Goal: Find specific page/section: Find specific page/section

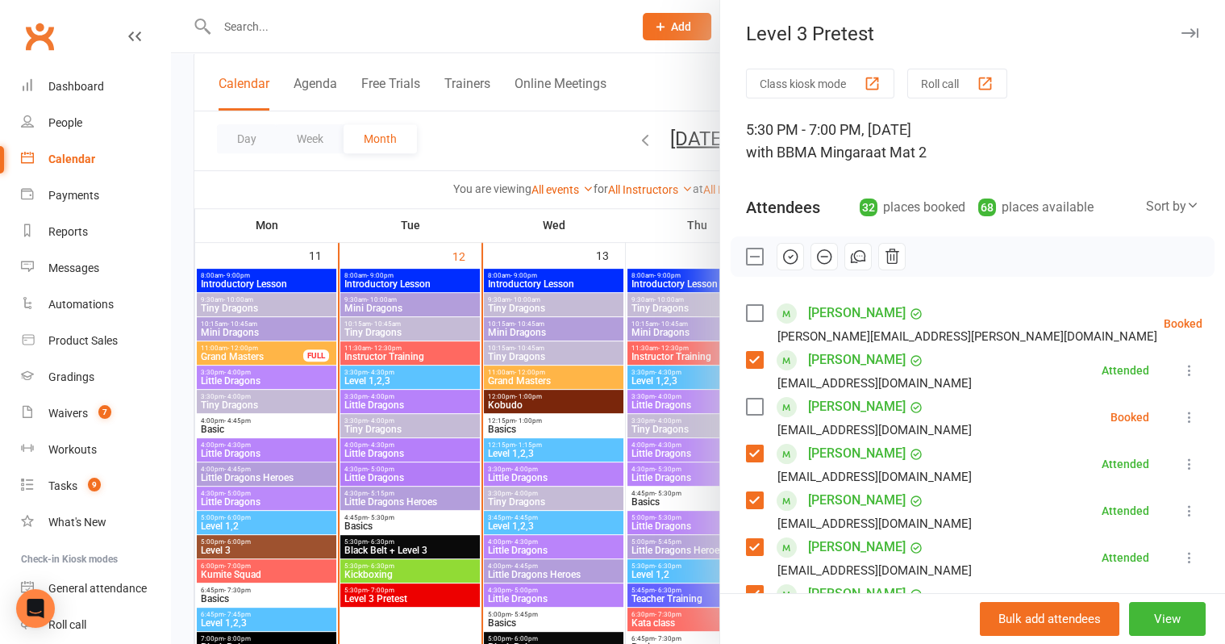
scroll to position [1295, 0]
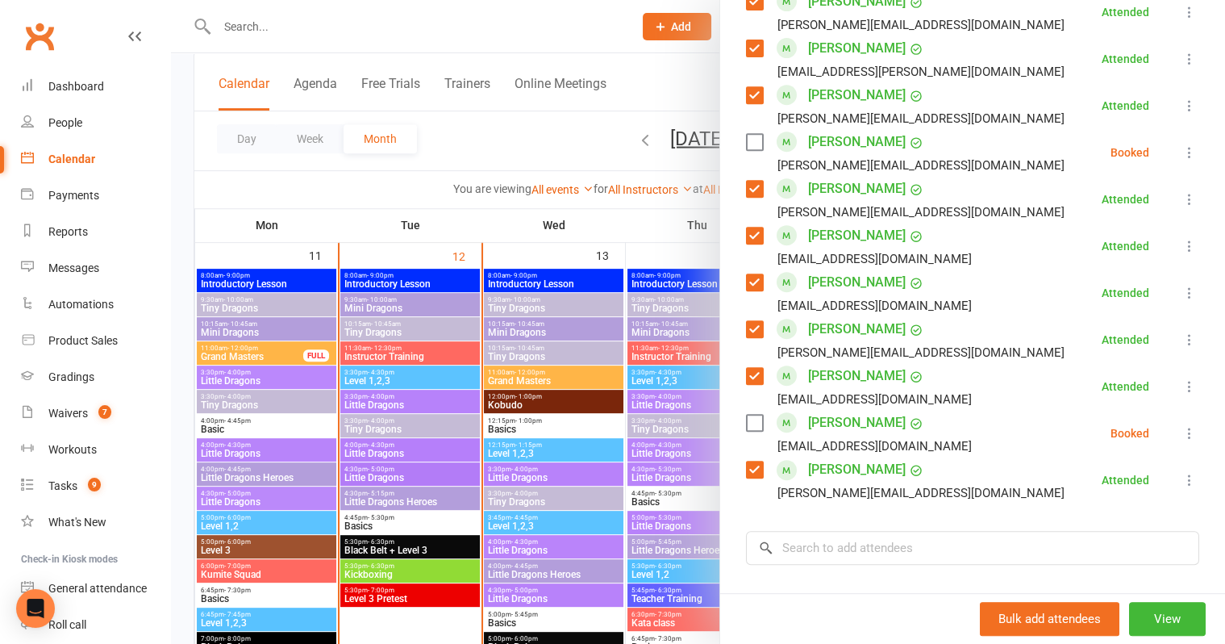
click at [810, 363] on link "[PERSON_NAME]" at bounding box center [857, 376] width 98 height 26
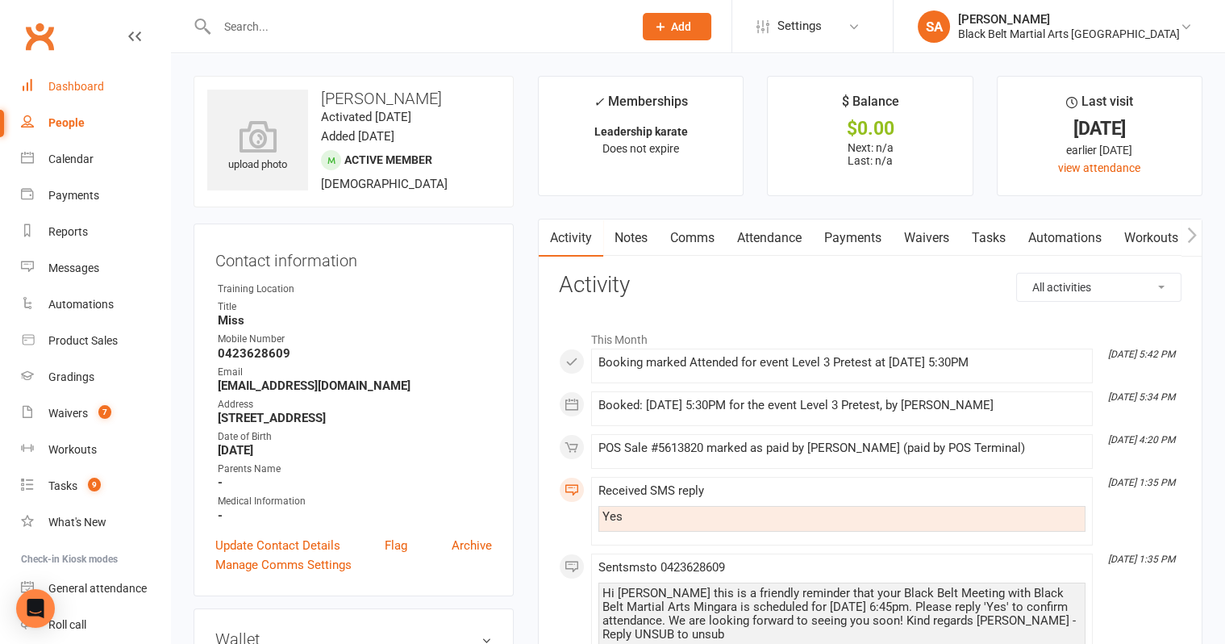
click at [65, 94] on link "Dashboard" at bounding box center [95, 87] width 149 height 36
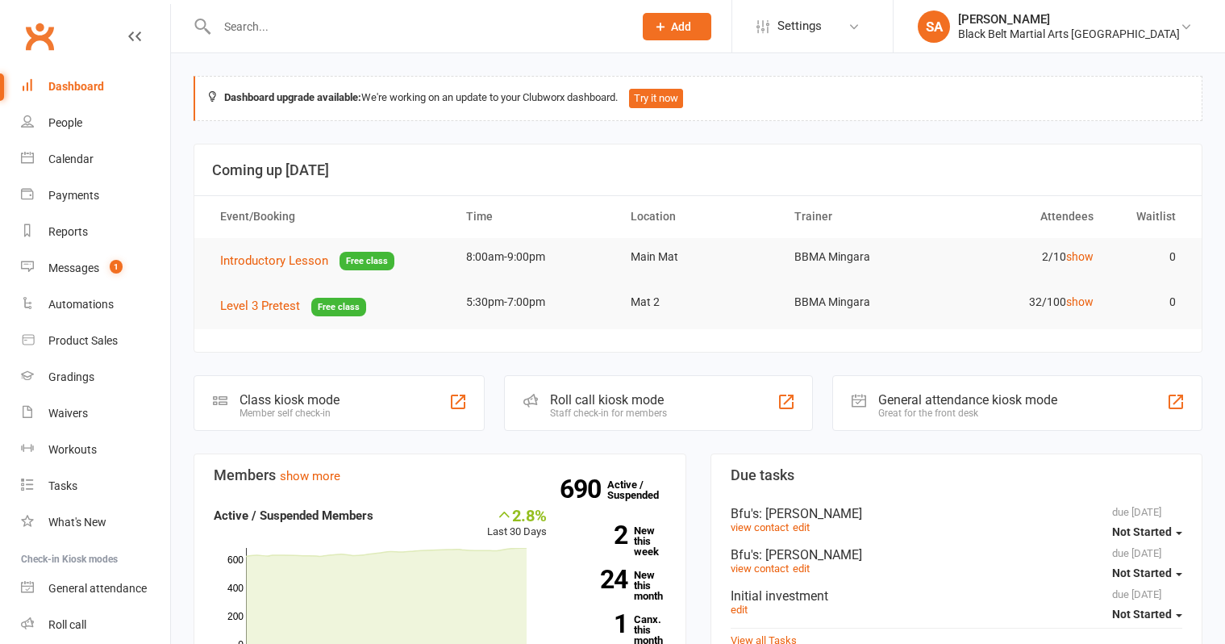
click at [349, 29] on input "text" at bounding box center [417, 26] width 410 height 23
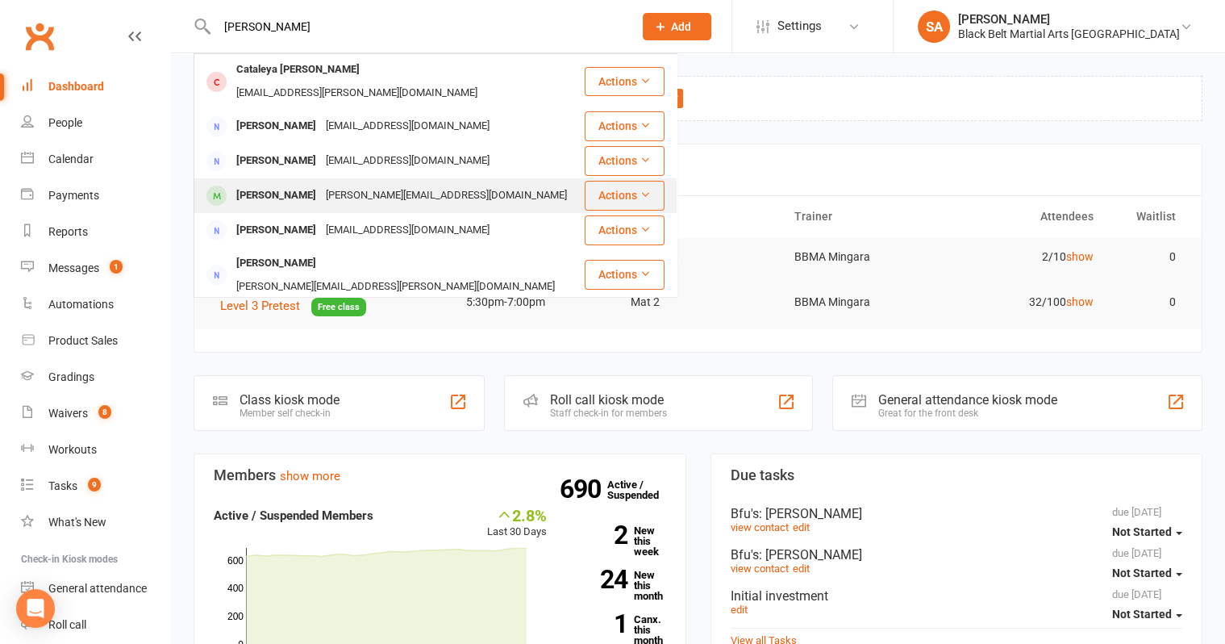
type input "colin"
click at [357, 184] on div "[PERSON_NAME][EMAIL_ADDRESS][DOMAIN_NAME]" at bounding box center [446, 195] width 251 height 23
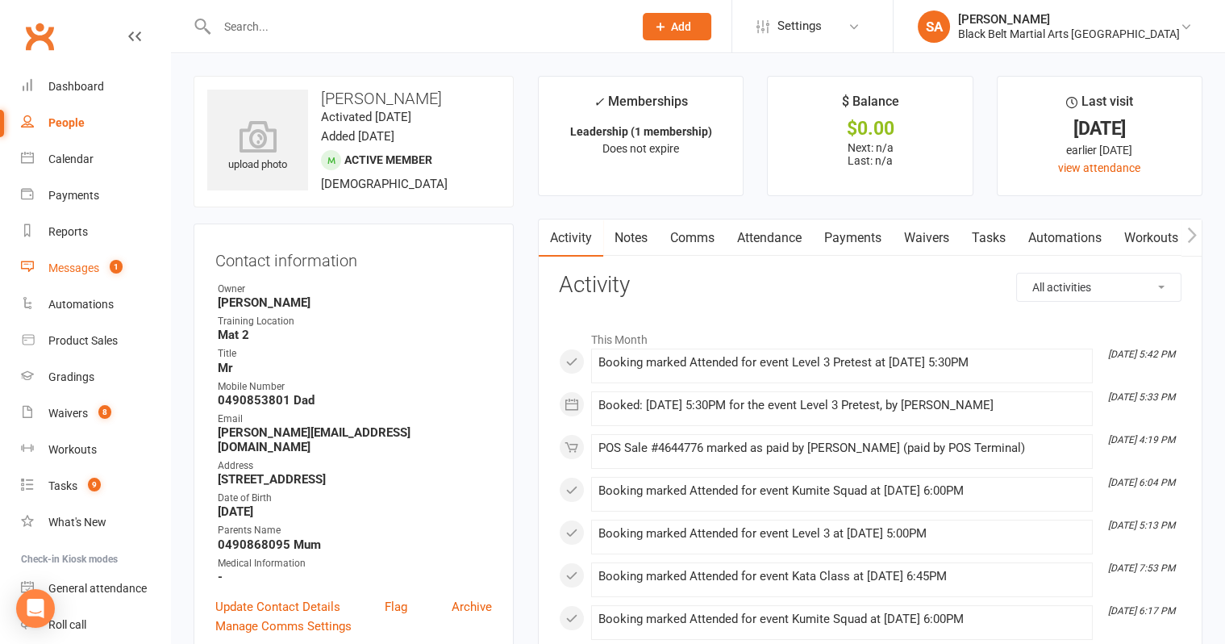
click at [94, 278] on link "Messages 1" at bounding box center [95, 268] width 149 height 36
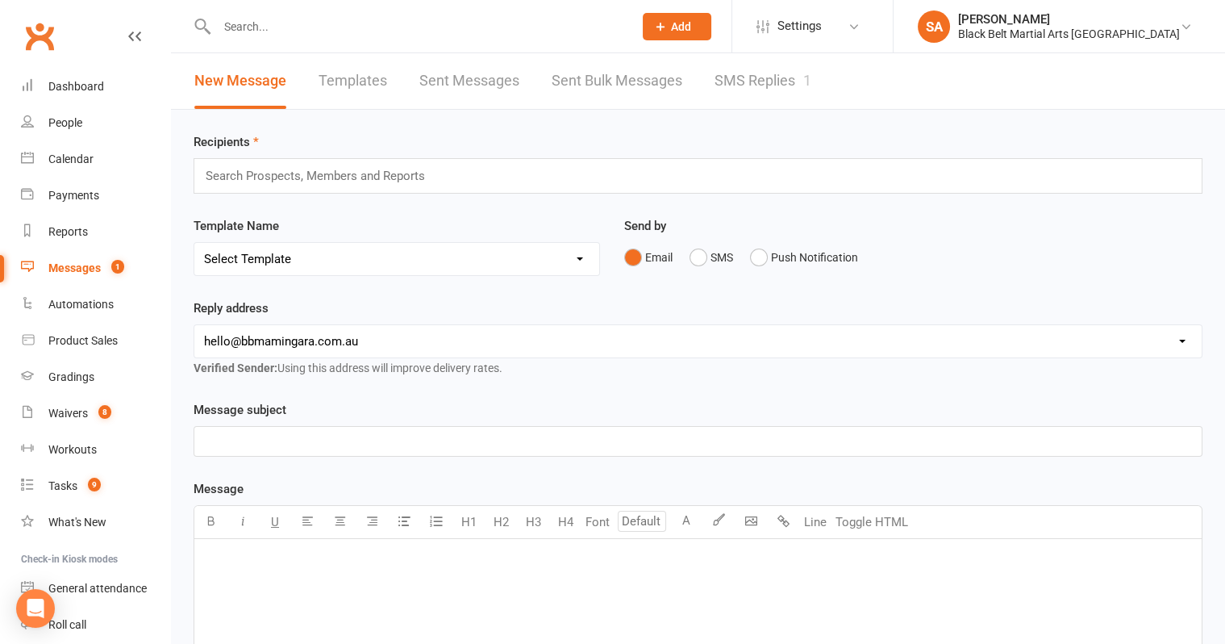
click at [765, 90] on link "SMS Replies 1" at bounding box center [763, 81] width 97 height 56
